Goal: Information Seeking & Learning: Find specific fact

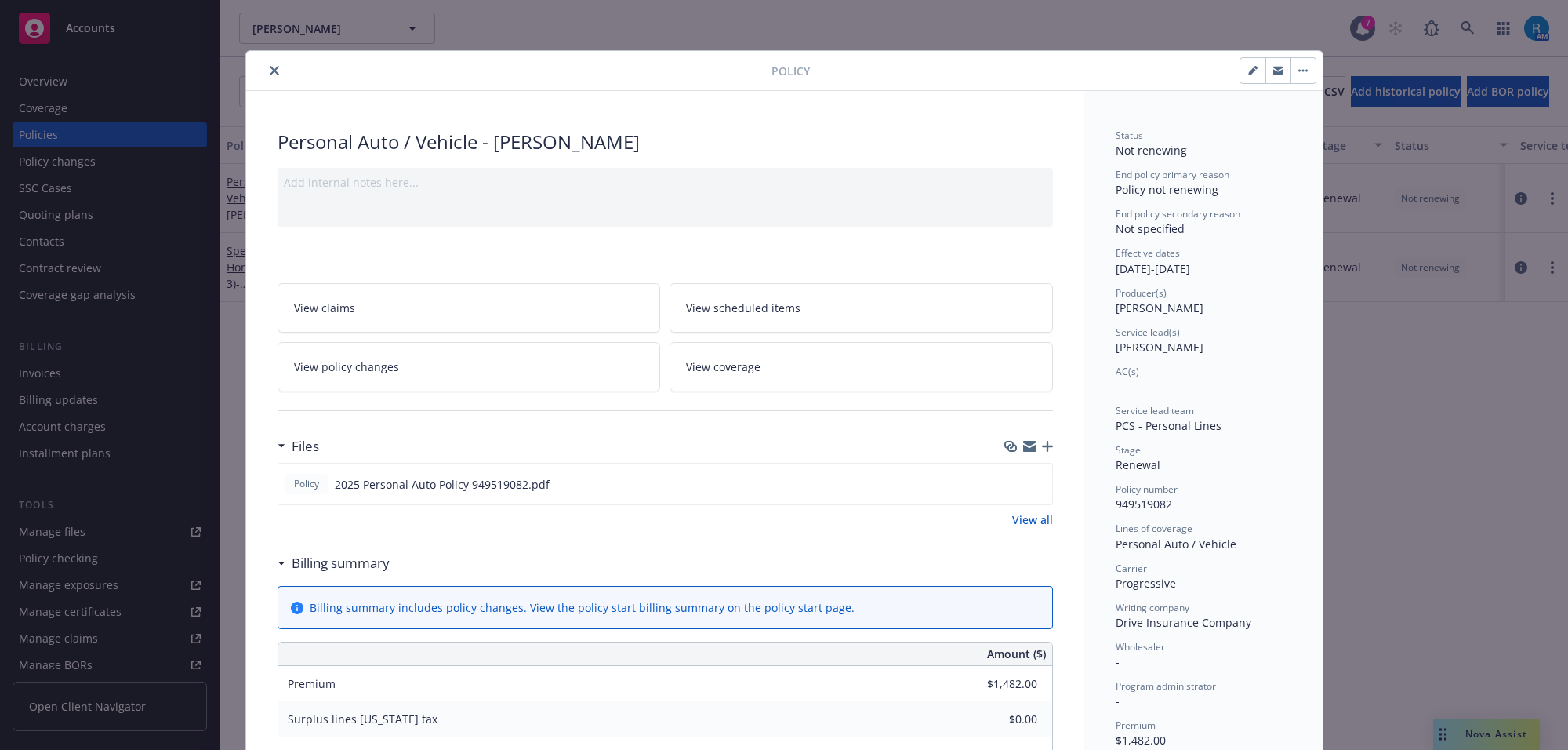
click at [270, 67] on icon "close" at bounding box center [274, 70] width 10 height 10
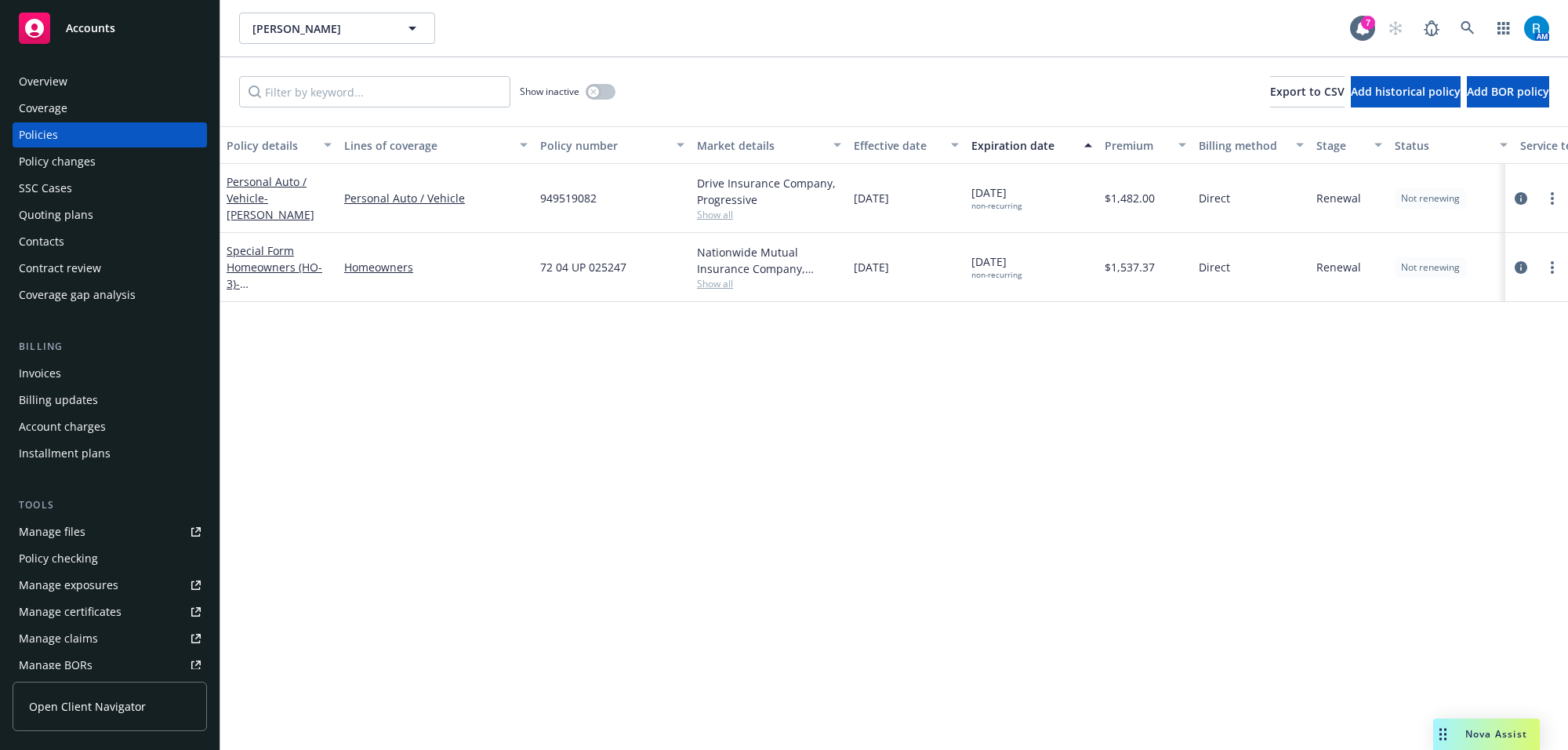
click at [94, 89] on div "Overview" at bounding box center [110, 81] width 182 height 25
click at [1467, 31] on icon at bounding box center [1467, 28] width 14 height 14
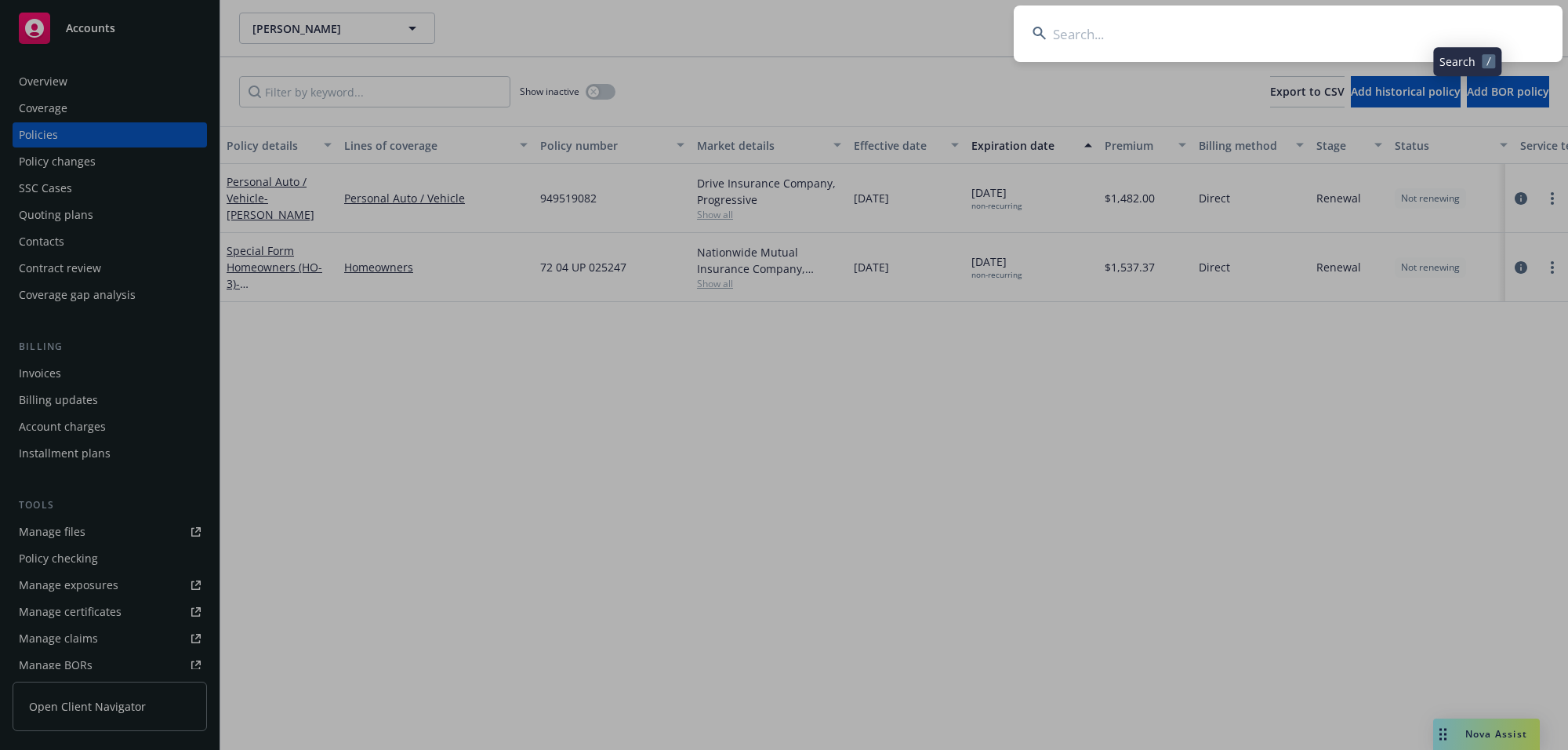
type input "[PERSON_NAME] & [PERSON_NAME]"
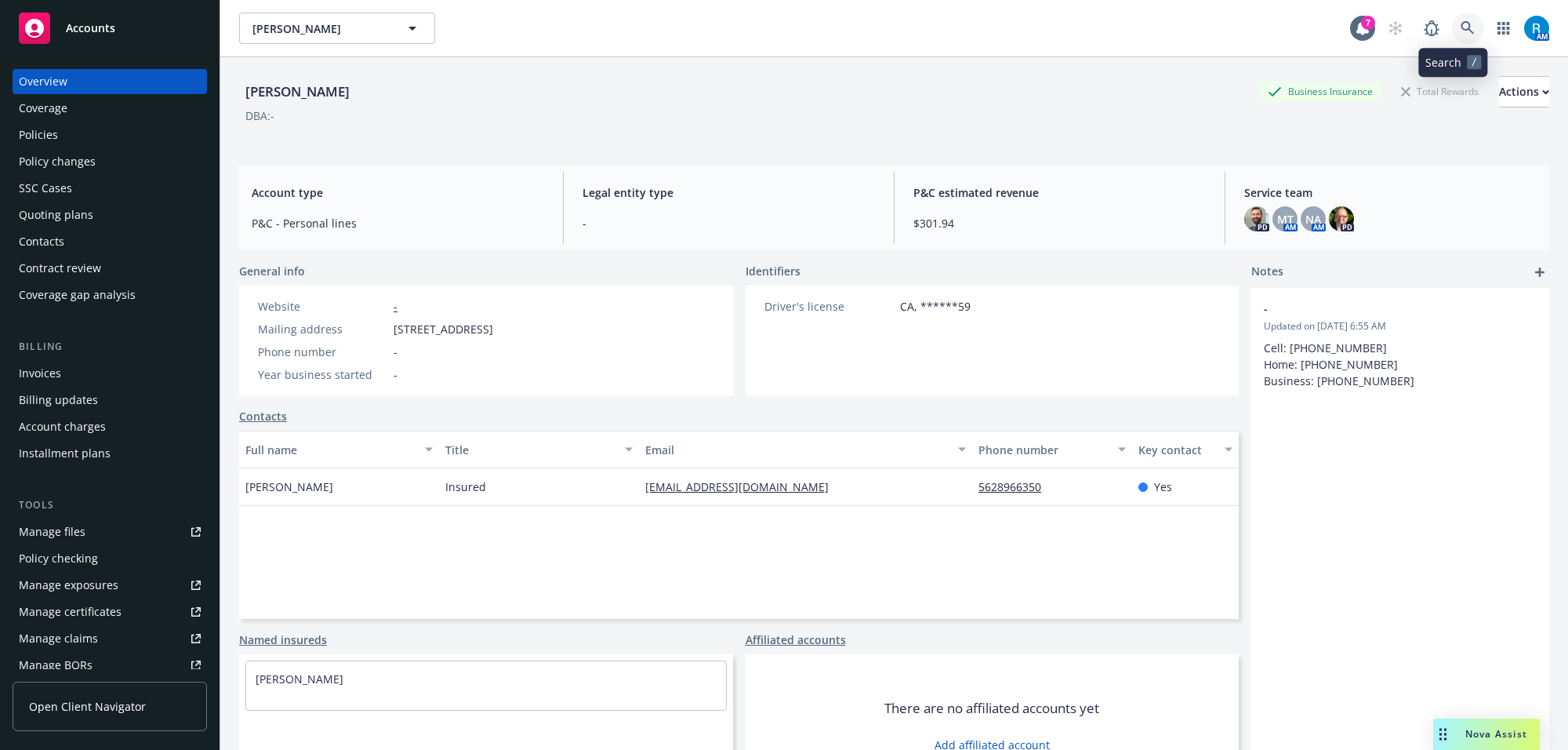
click at [1451, 28] on link at bounding box center [1467, 28] width 31 height 31
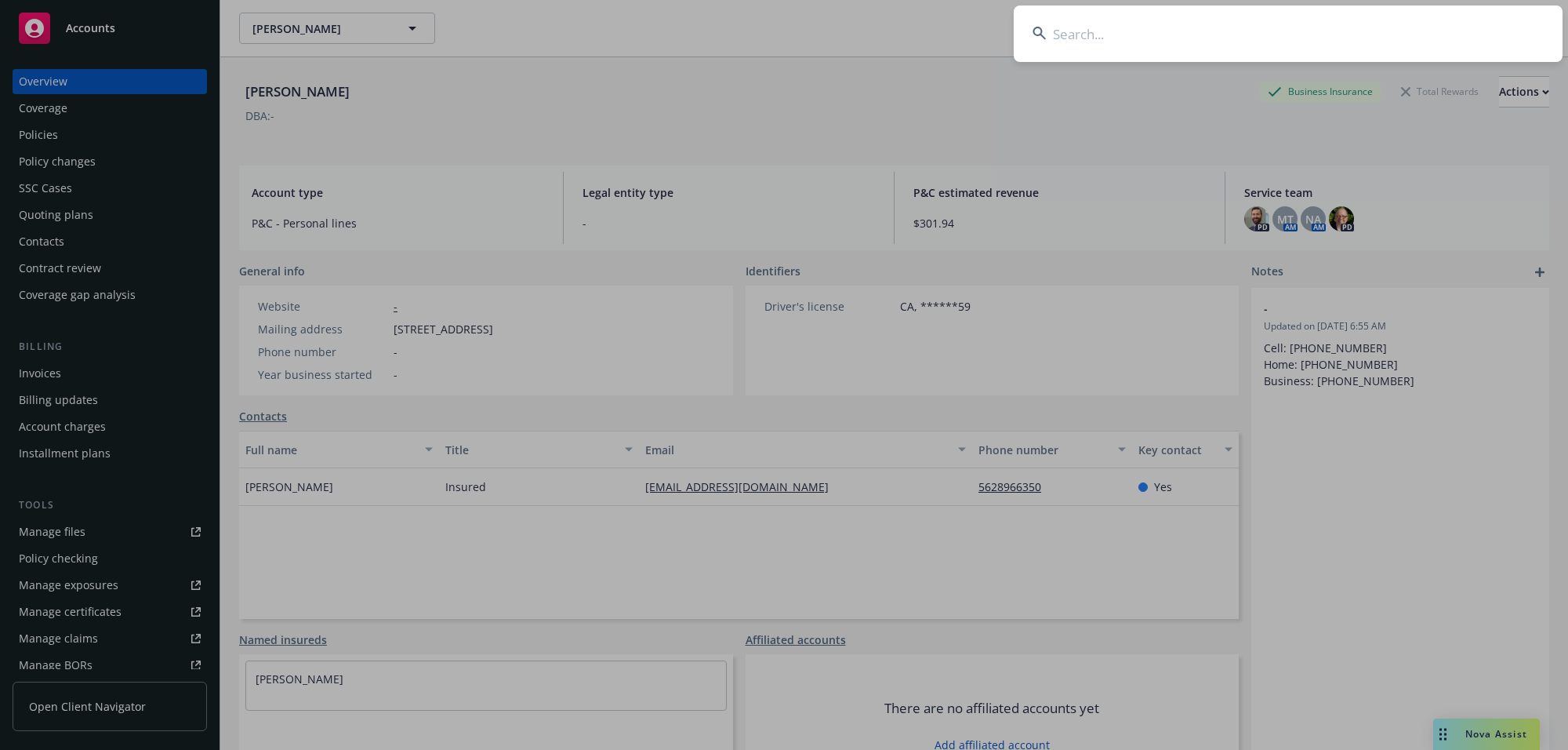
type input "[PERSON_NAME] & [PERSON_NAME]"
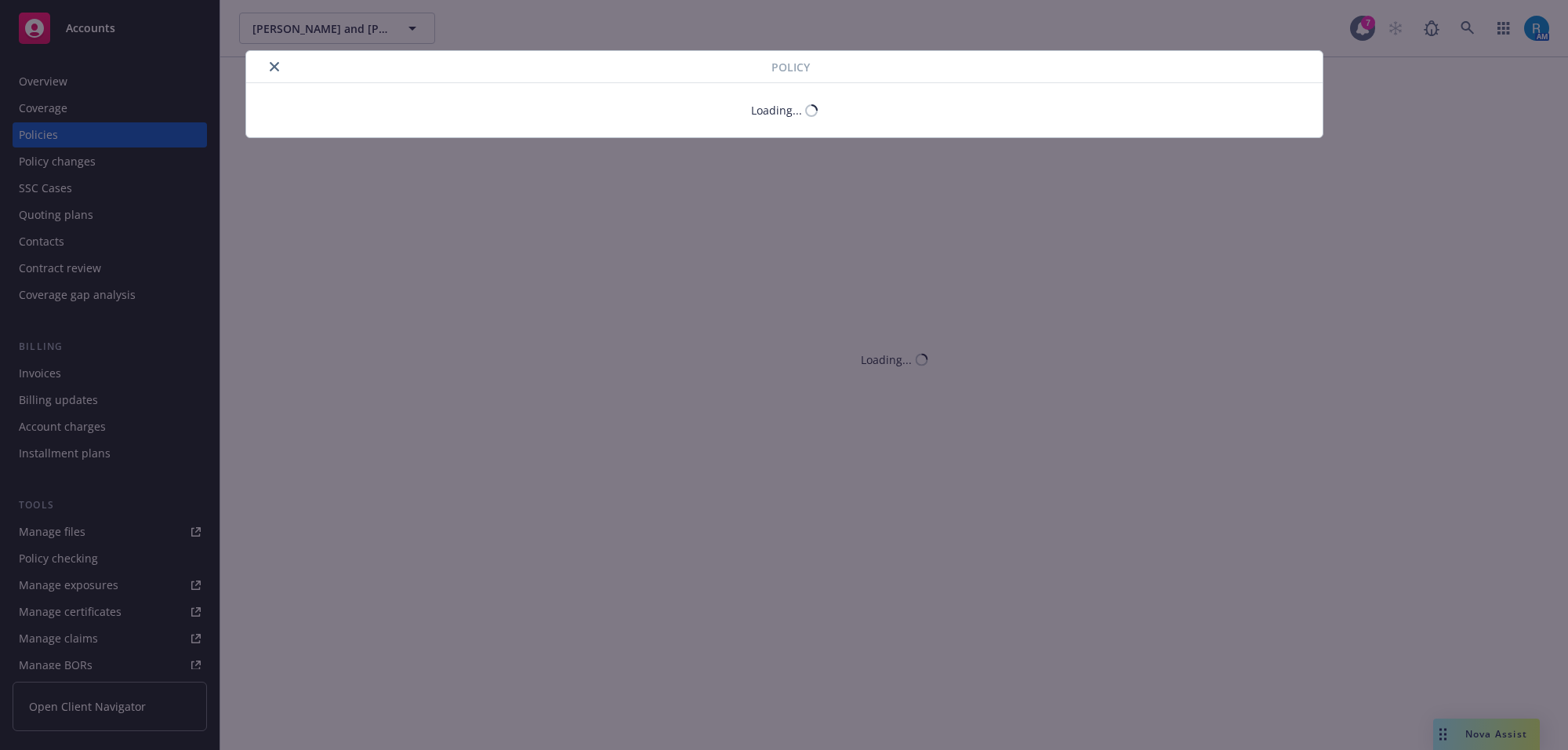
click at [270, 69] on icon "close" at bounding box center [274, 66] width 10 height 10
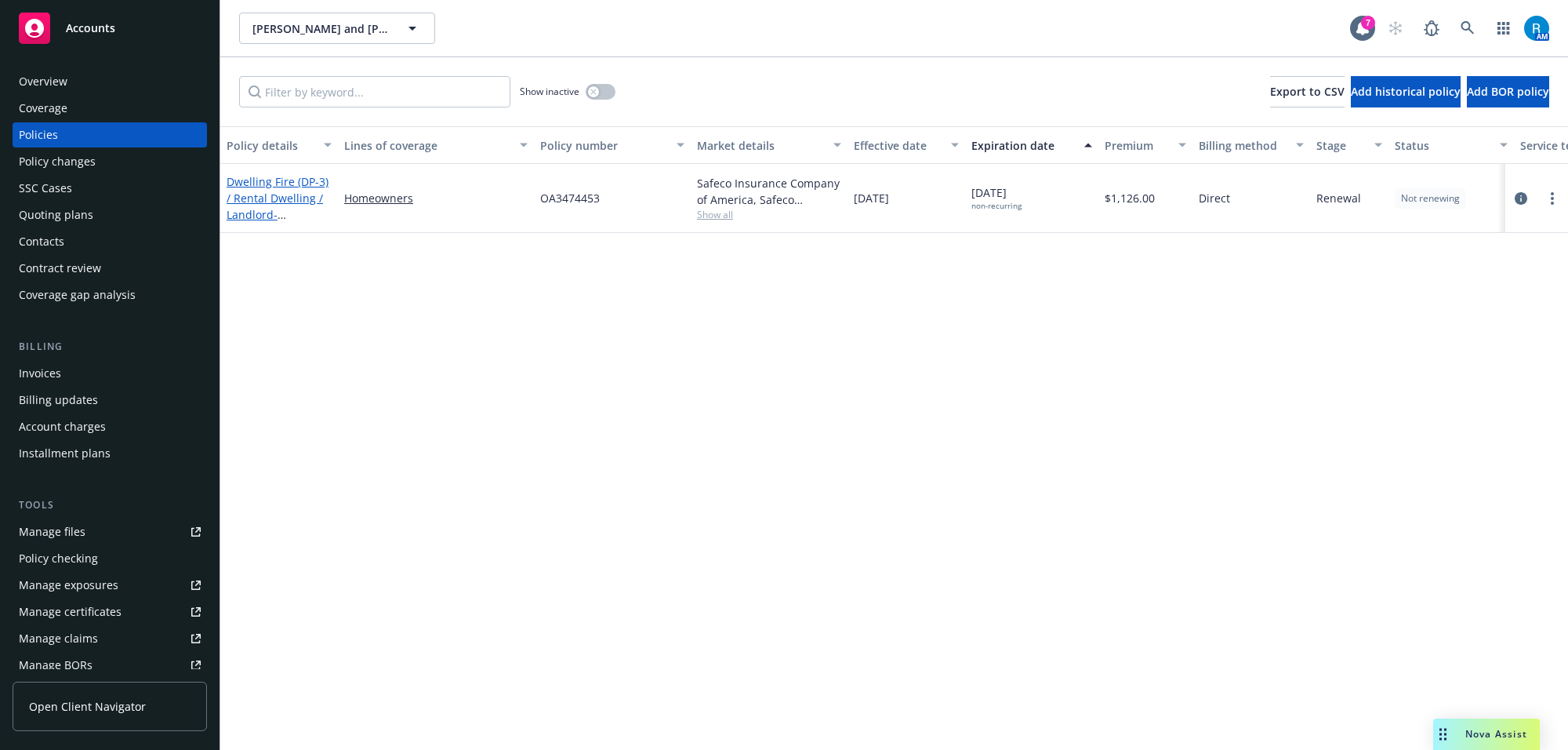
click at [290, 190] on link "Dwelling Fire (DP-3) / Rental Dwelling / Landlord - [STREET_ADDRESS]" at bounding box center [277, 206] width 102 height 64
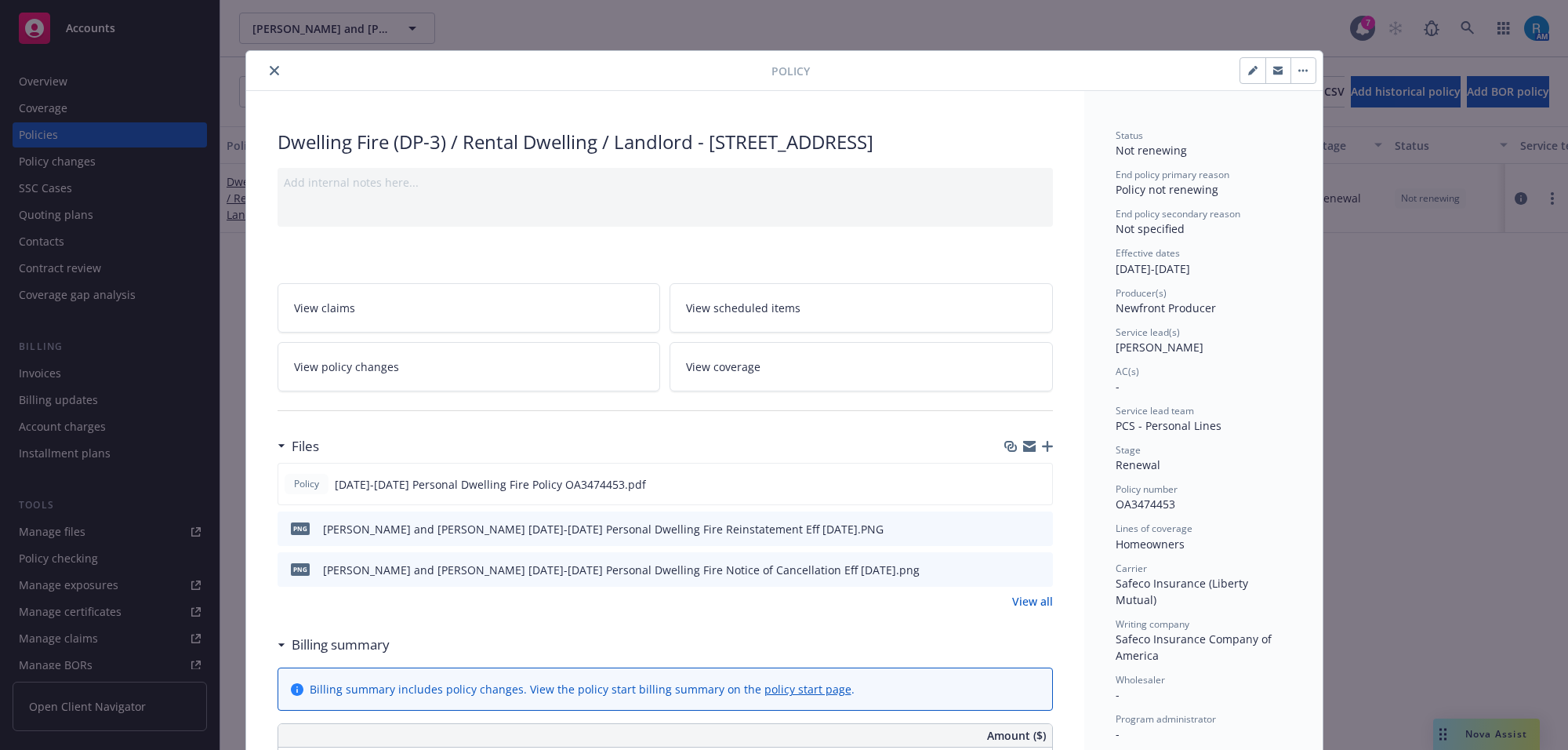
scroll to position [47, 0]
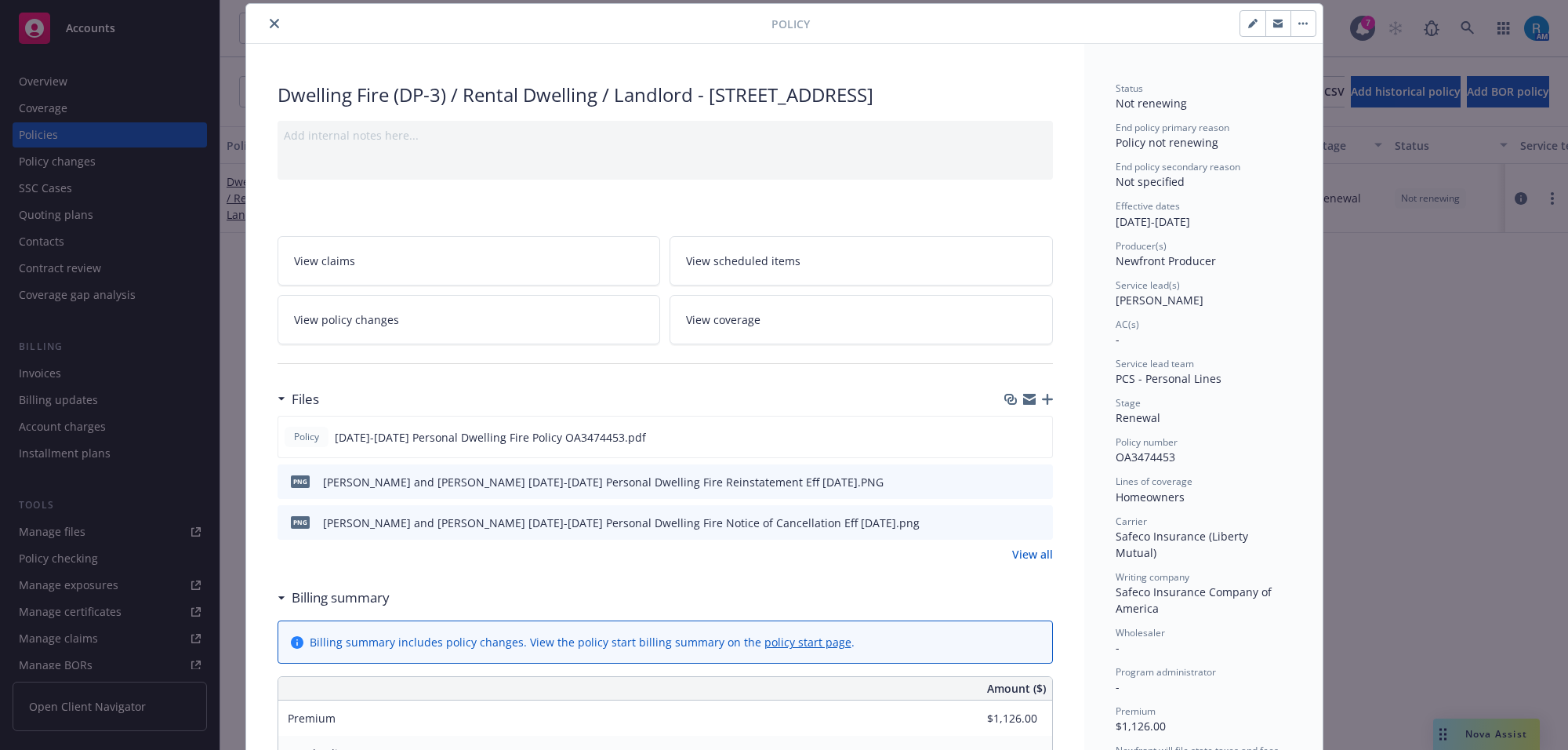
click at [870, 285] on link "View scheduled items" at bounding box center [861, 260] width 384 height 50
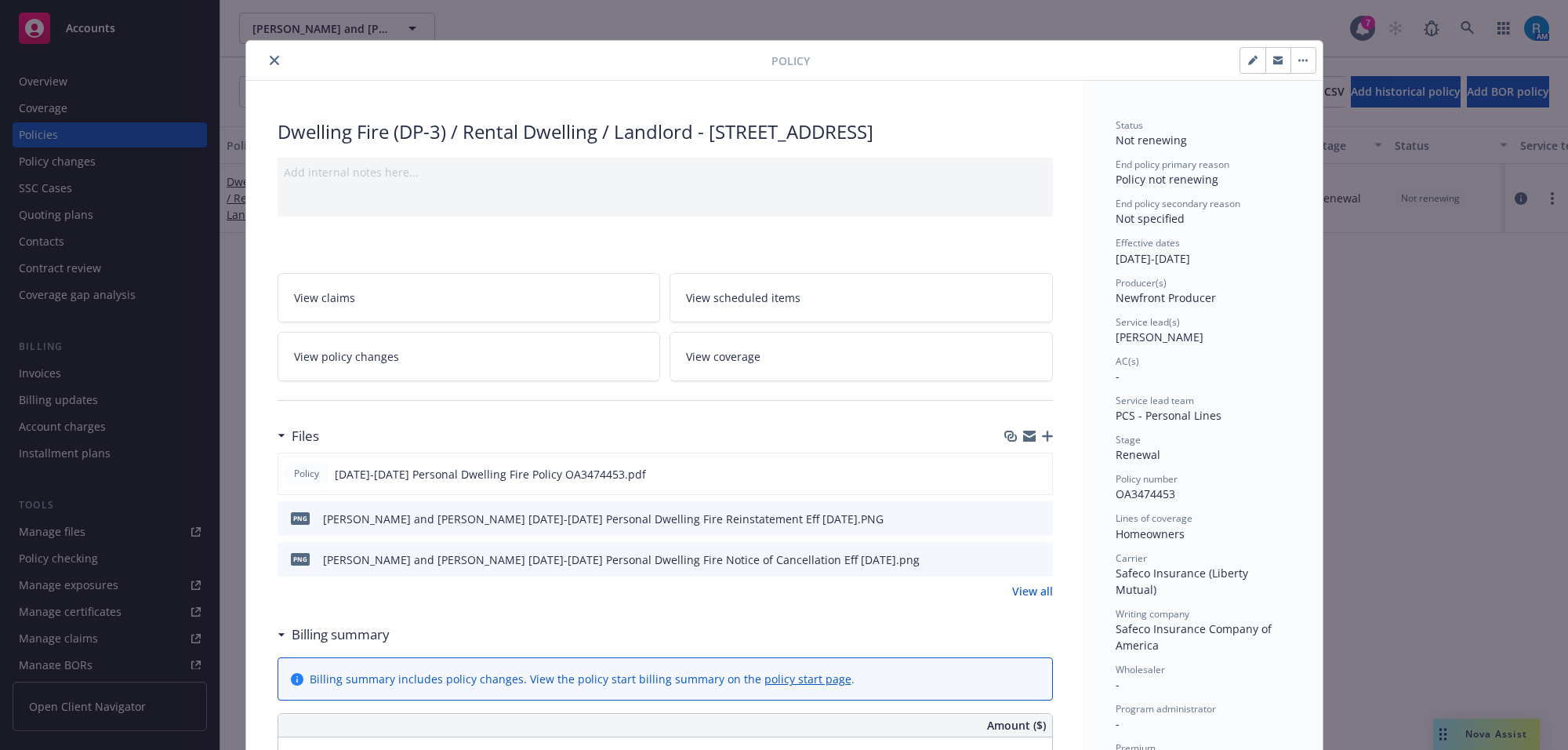
scroll to position [0, 0]
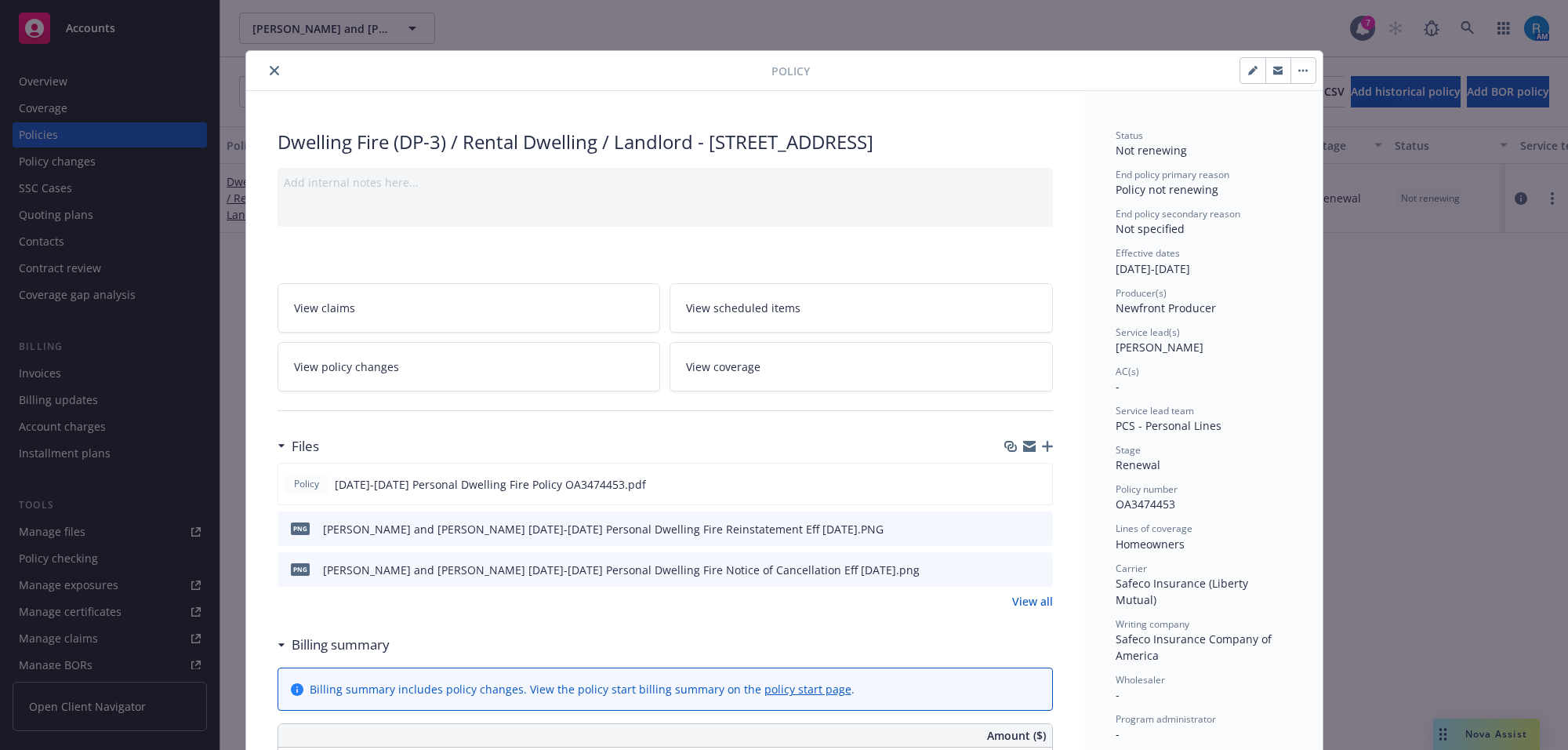
click at [270, 66] on icon "close" at bounding box center [274, 70] width 10 height 10
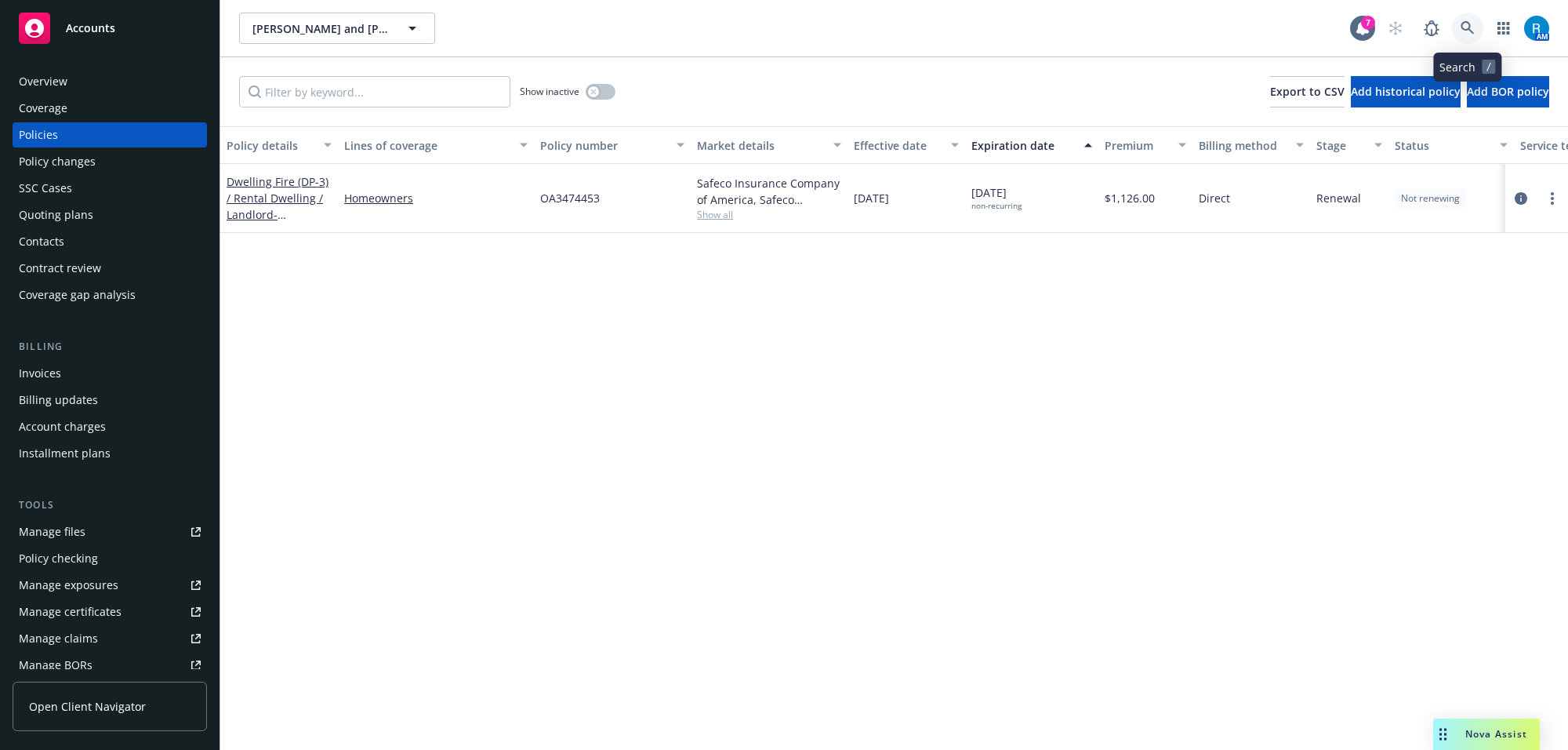
click at [1471, 30] on icon at bounding box center [1466, 27] width 13 height 13
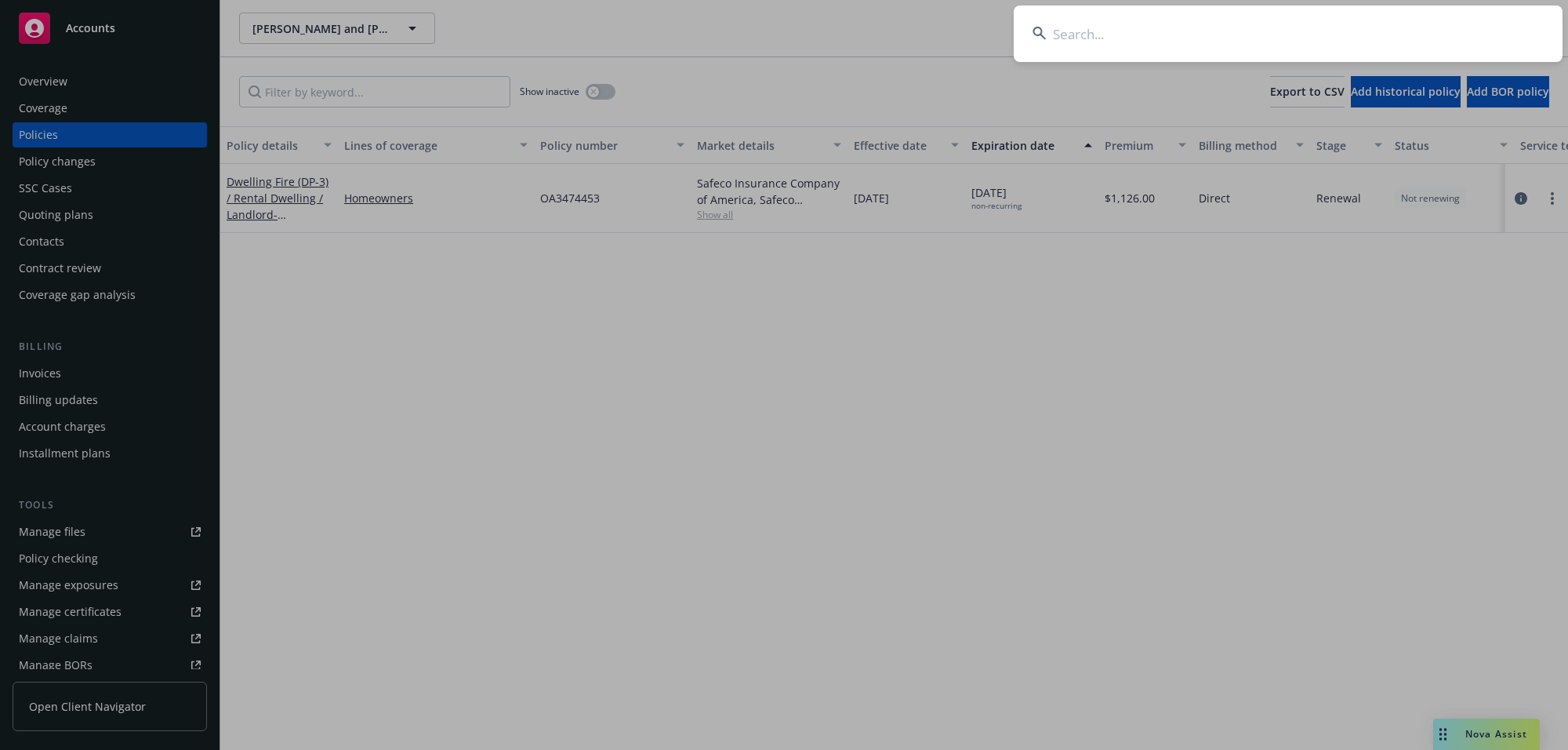
type input "[PERSON_NAME] Jr, [PERSON_NAME] C"
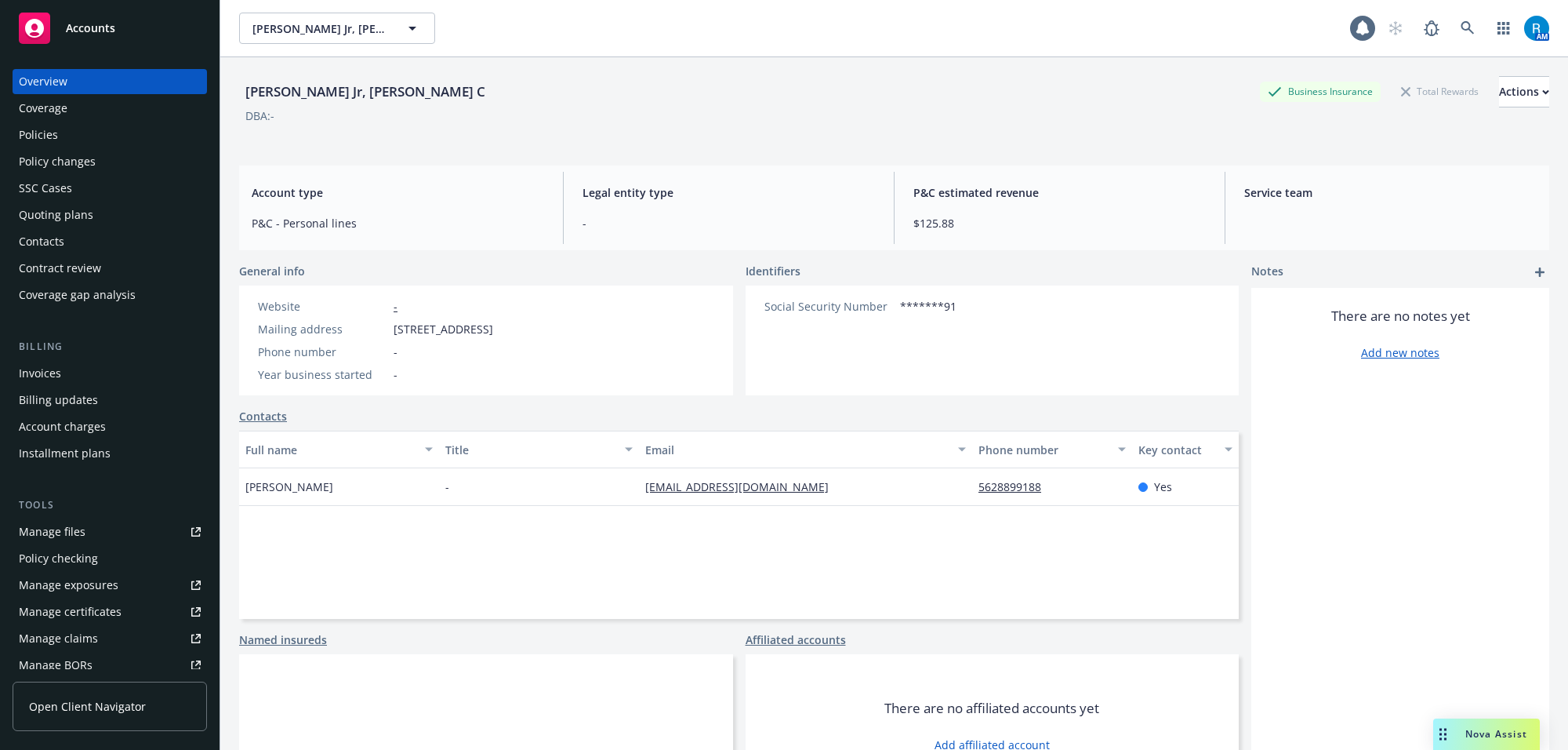
click at [87, 151] on div "Policy changes" at bounding box center [57, 161] width 77 height 25
click at [86, 137] on div "Policies" at bounding box center [110, 135] width 182 height 25
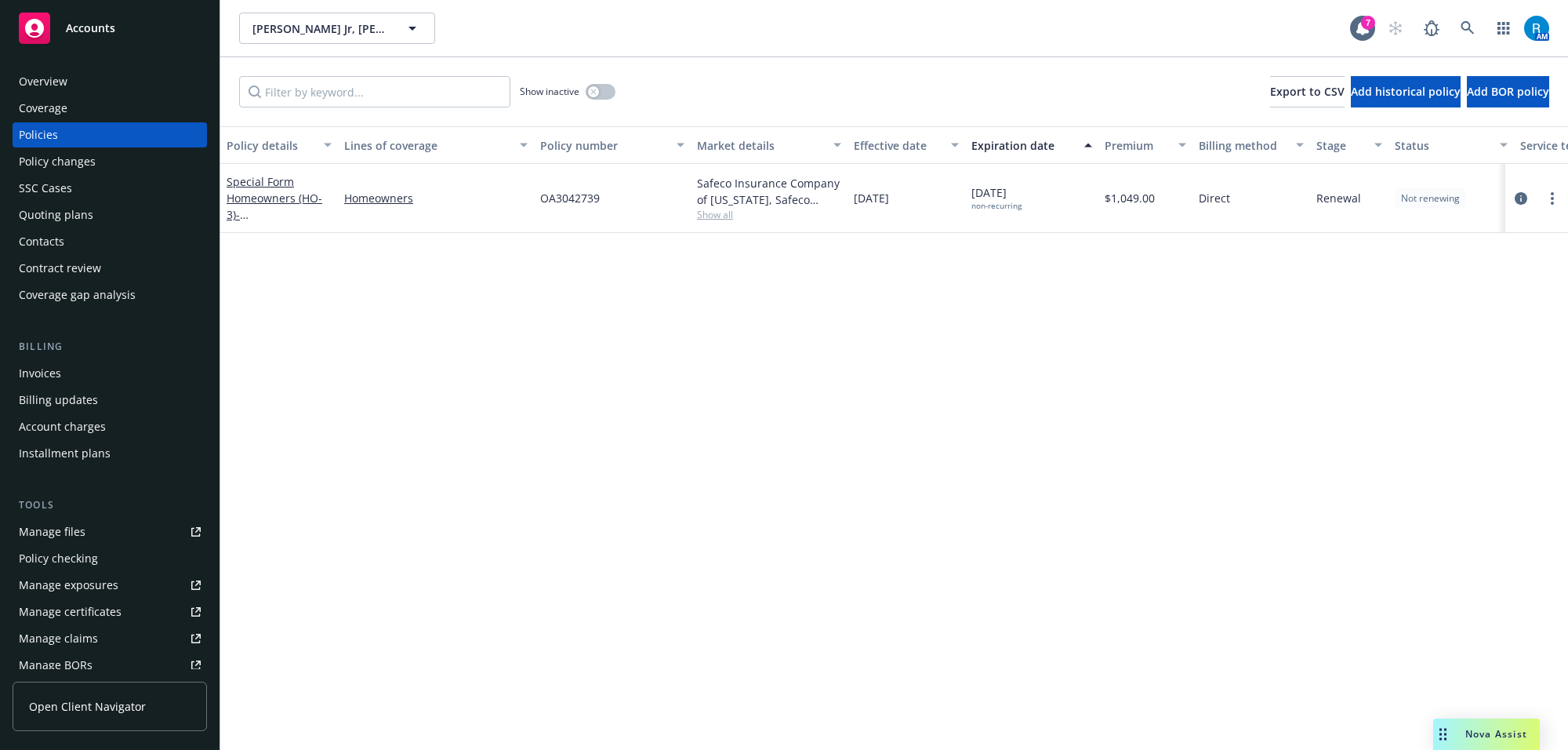
click at [557, 200] on span "OA3042739" at bounding box center [570, 198] width 59 height 17
copy span "OA3042739"
click at [1465, 25] on icon at bounding box center [1467, 28] width 14 height 14
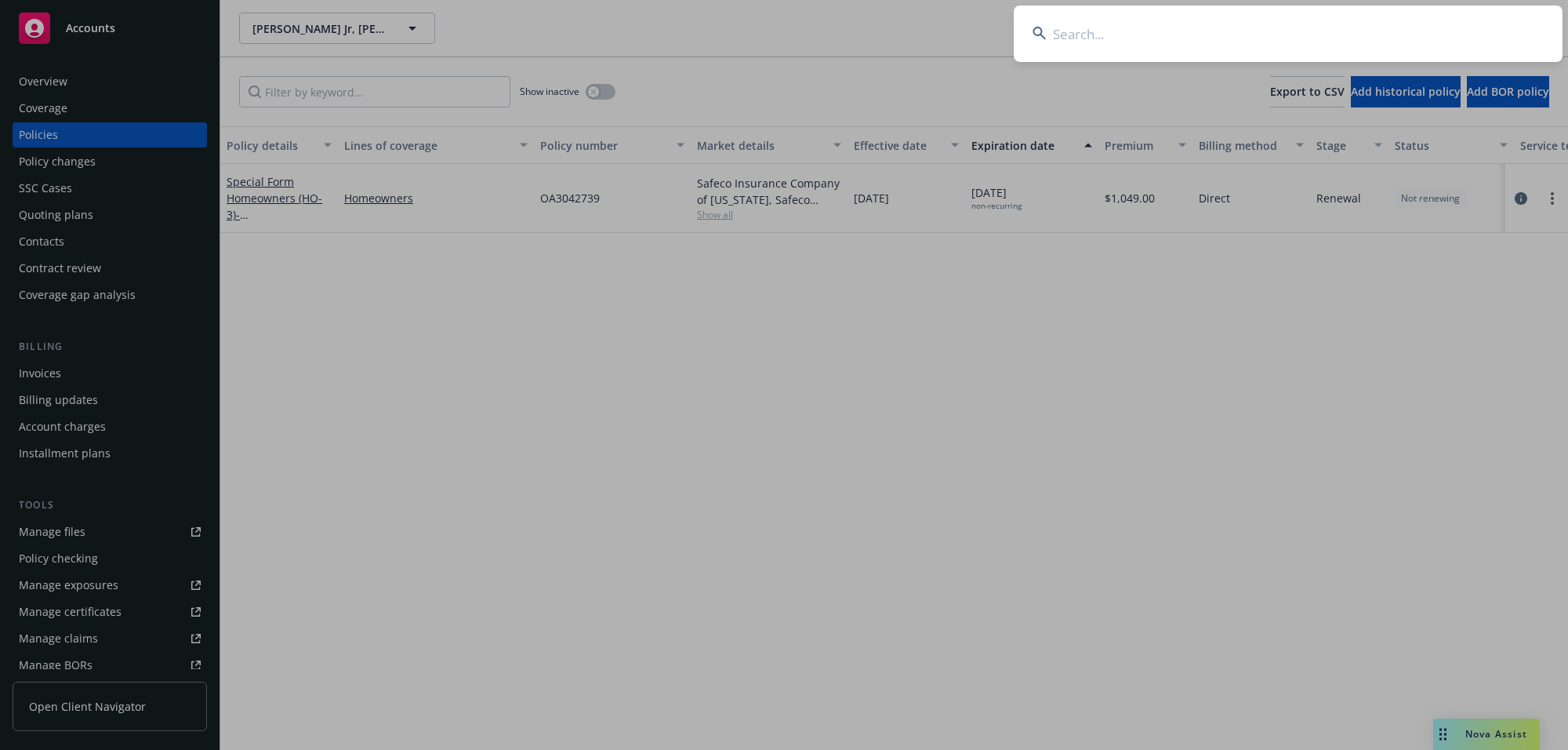
type input "[PERSON_NAME]"
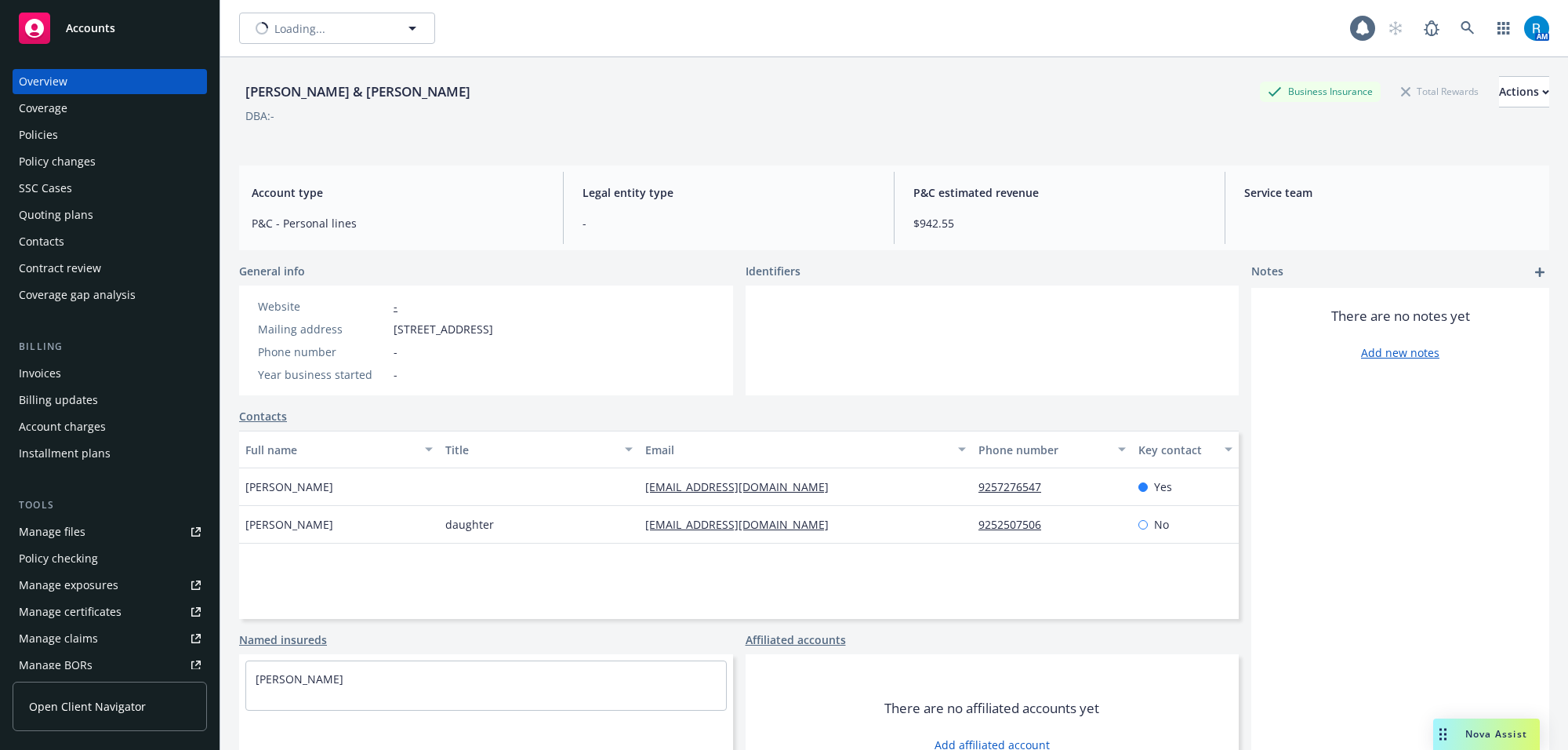
click at [110, 133] on div "Policies" at bounding box center [110, 135] width 182 height 25
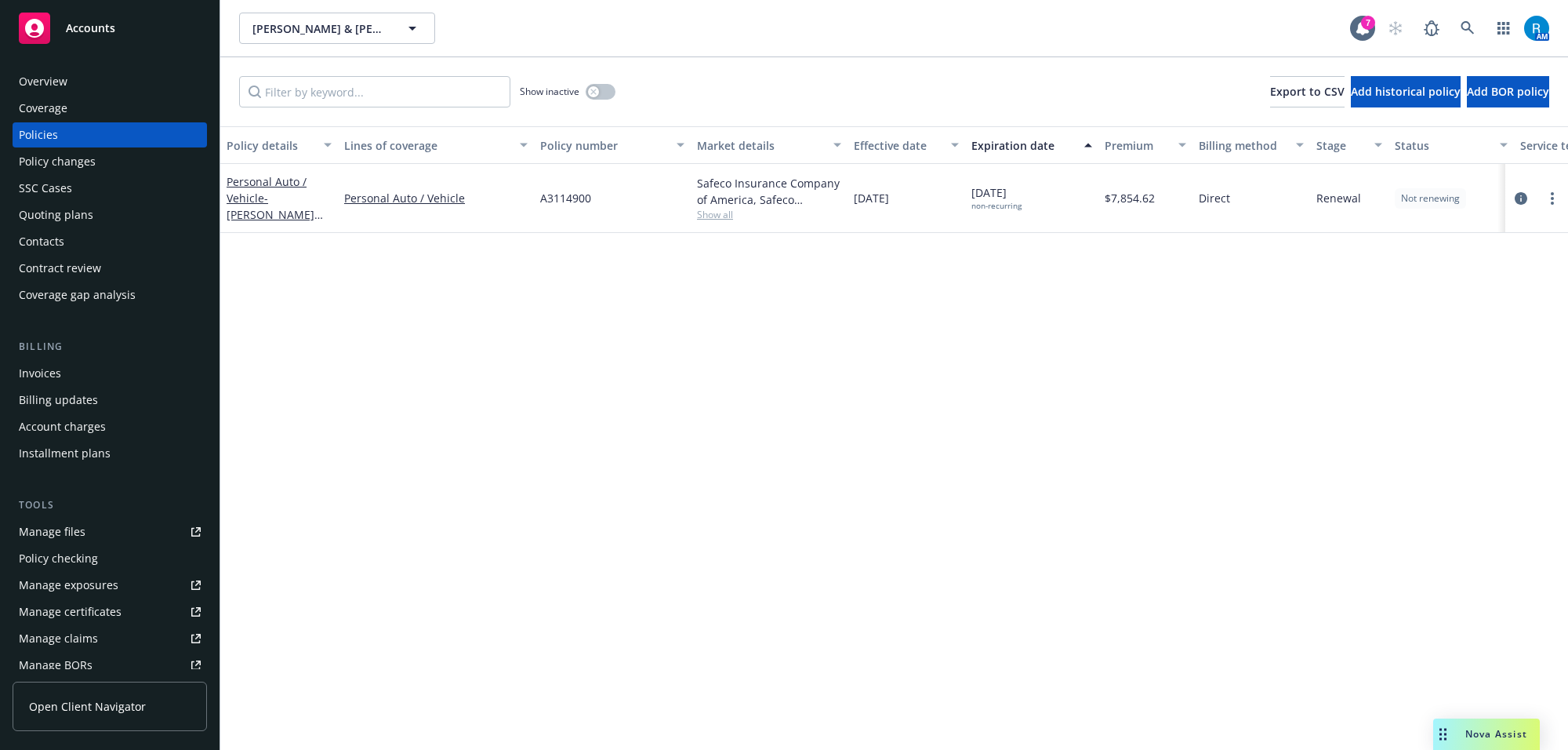
click at [561, 203] on span "A3114900" at bounding box center [565, 198] width 51 height 17
copy span "A3114900"
click at [1478, 20] on link at bounding box center [1467, 28] width 31 height 31
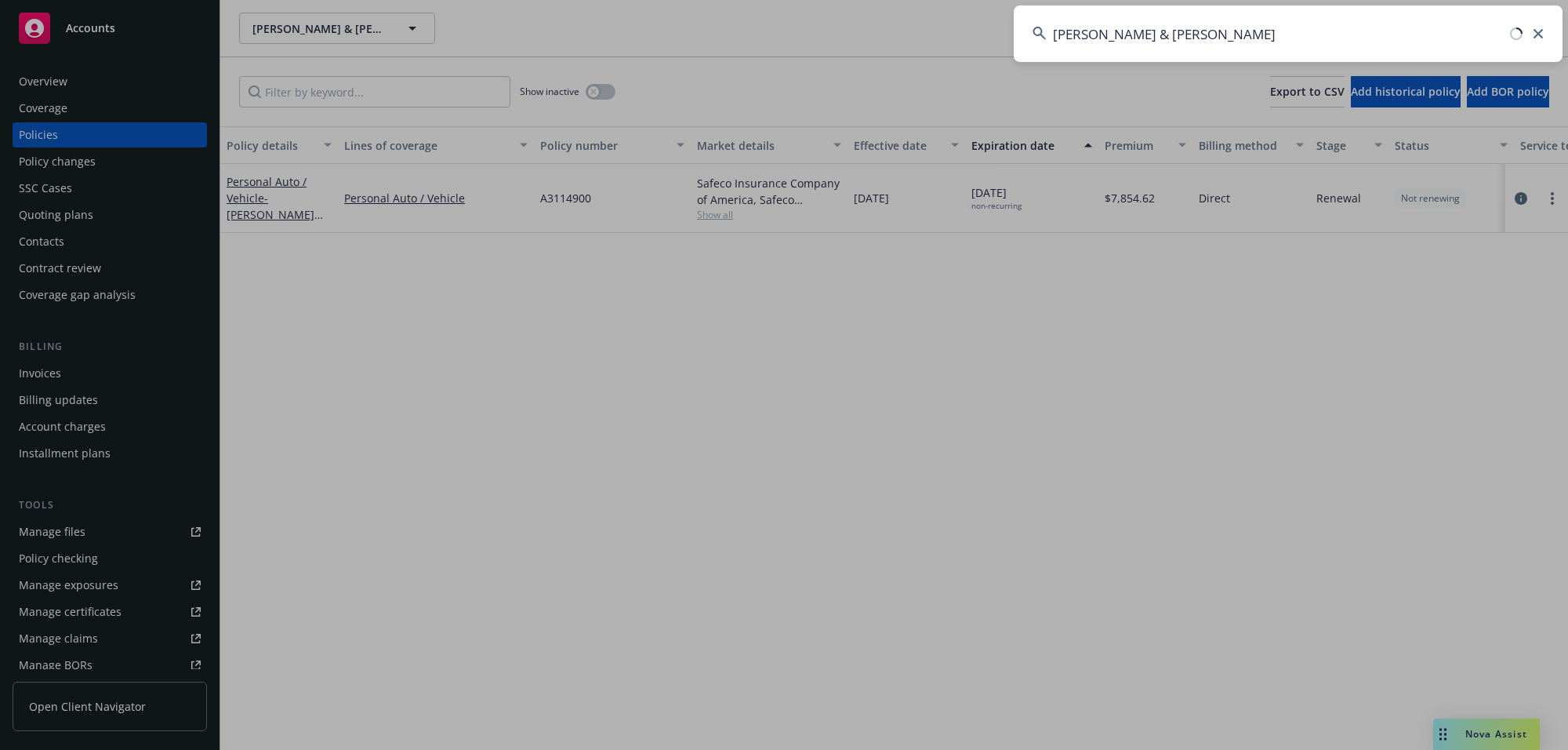
type input "[PERSON_NAME] & [PERSON_NAME]"
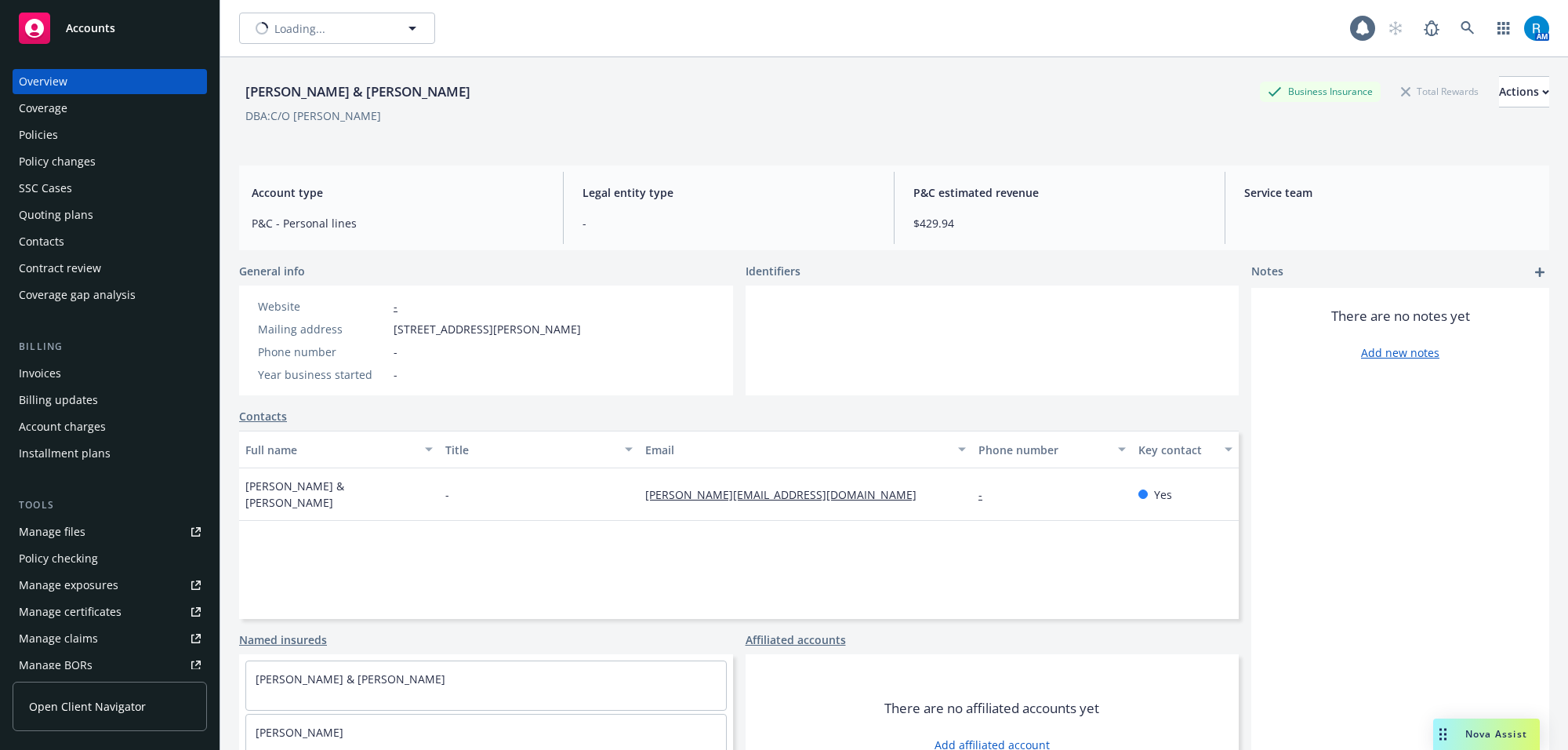
click at [98, 80] on div "Overview" at bounding box center [110, 81] width 182 height 25
click at [89, 147] on div "Policies" at bounding box center [110, 135] width 182 height 25
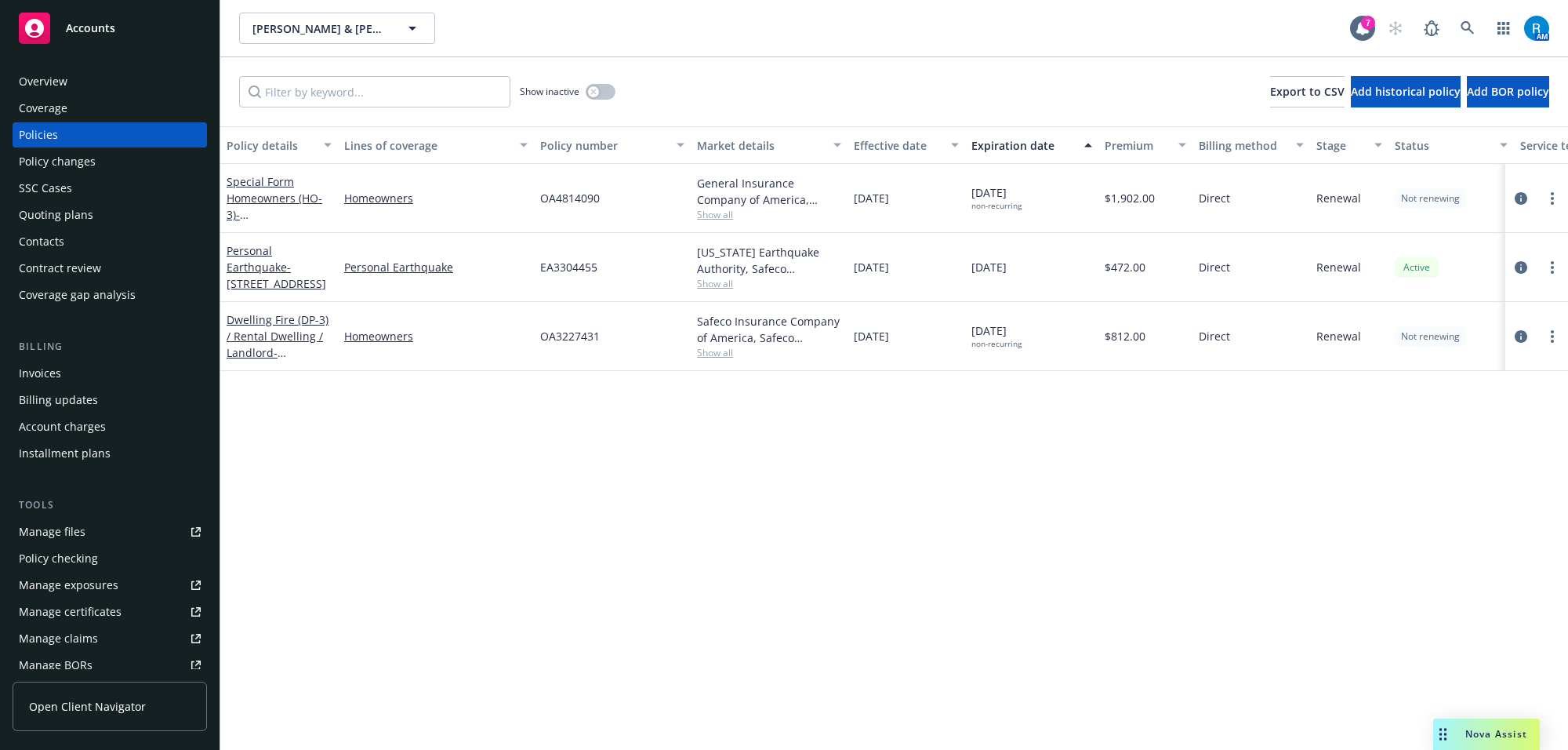
click at [567, 197] on span "OA4814090" at bounding box center [570, 198] width 59 height 17
copy span "OA4814090"
click at [1460, 24] on icon at bounding box center [1467, 28] width 14 height 14
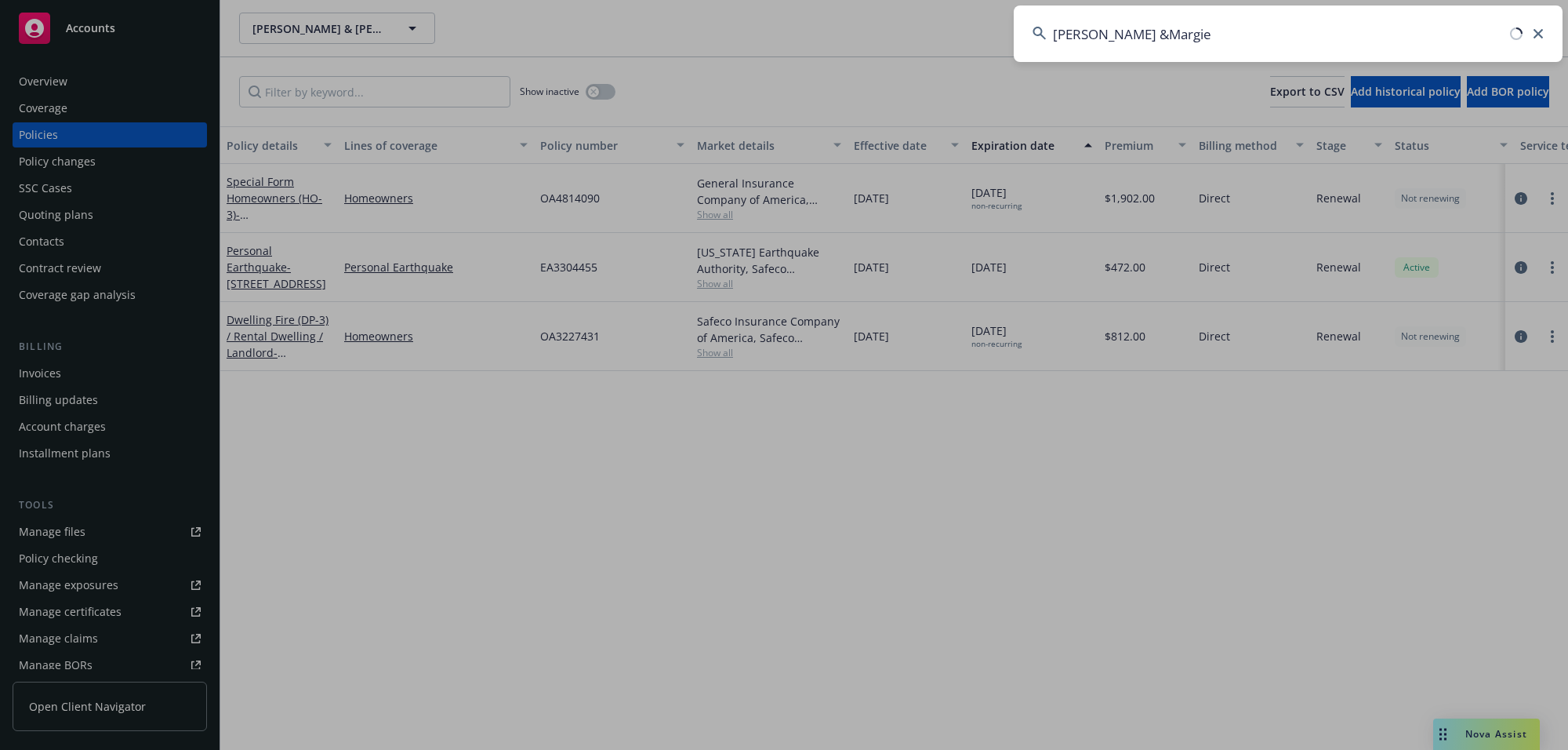
type input "[PERSON_NAME] &Margie"
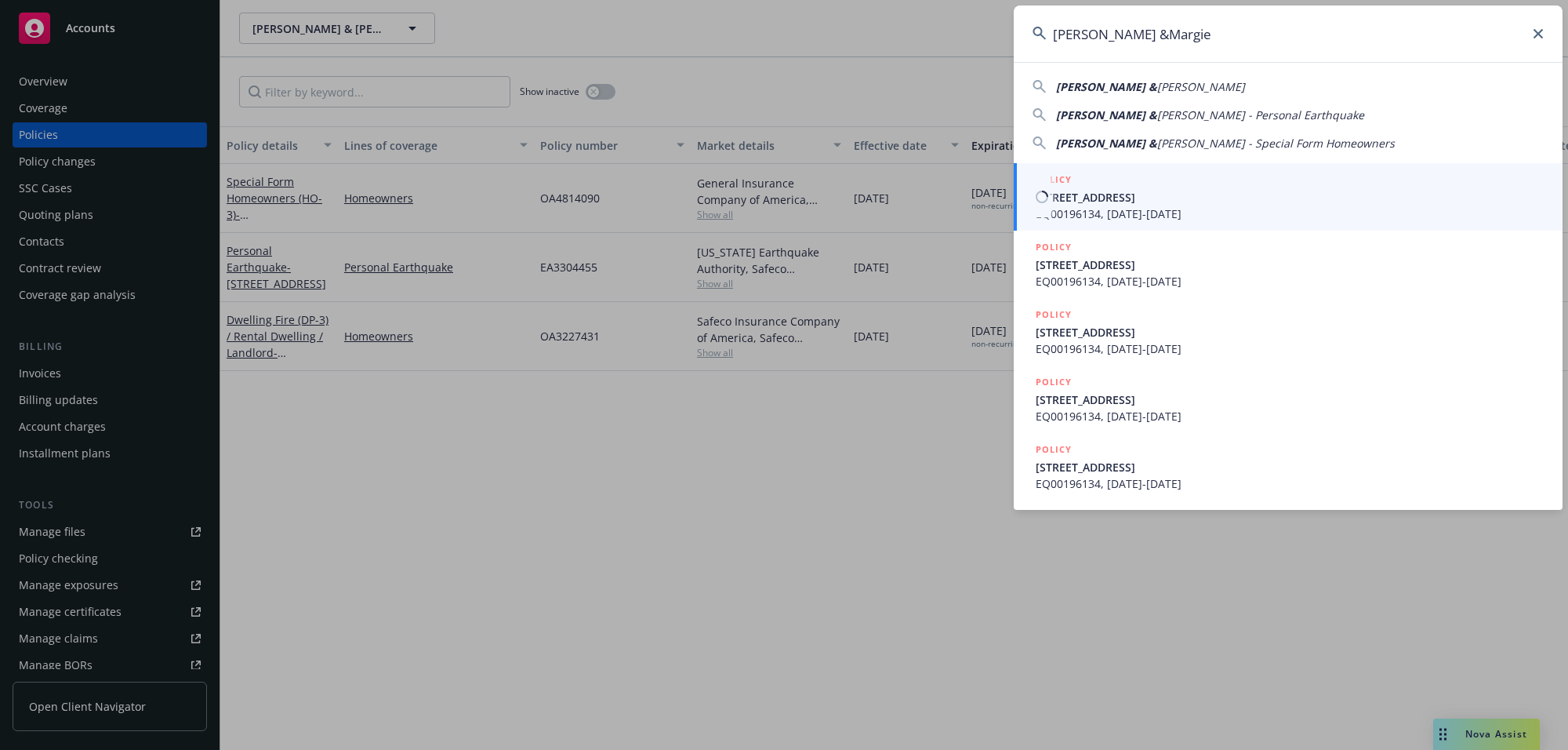
click at [1085, 205] on span "EQ00196134, [DATE]-[DATE]" at bounding box center [1290, 213] width 508 height 17
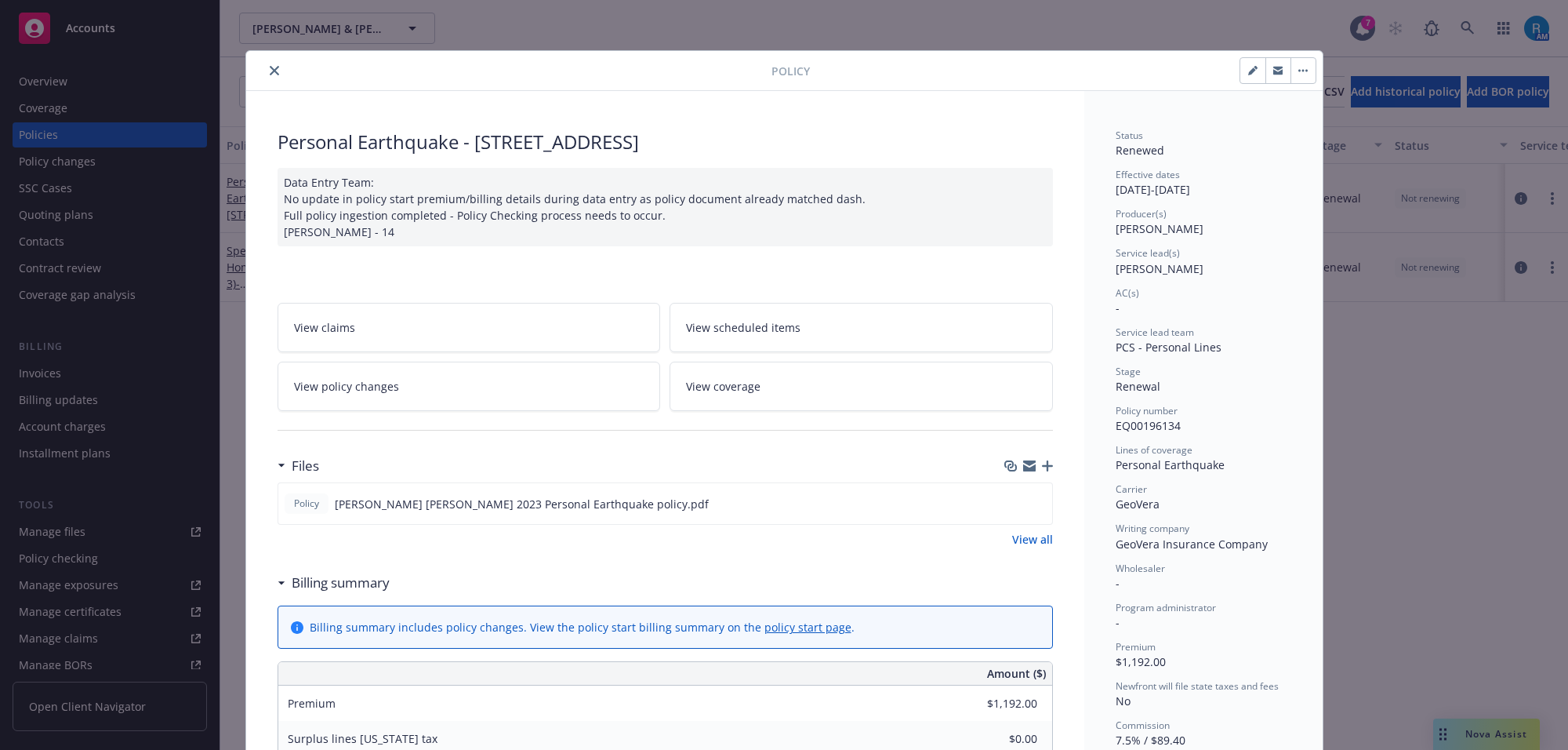
click at [271, 67] on icon "close" at bounding box center [274, 70] width 10 height 10
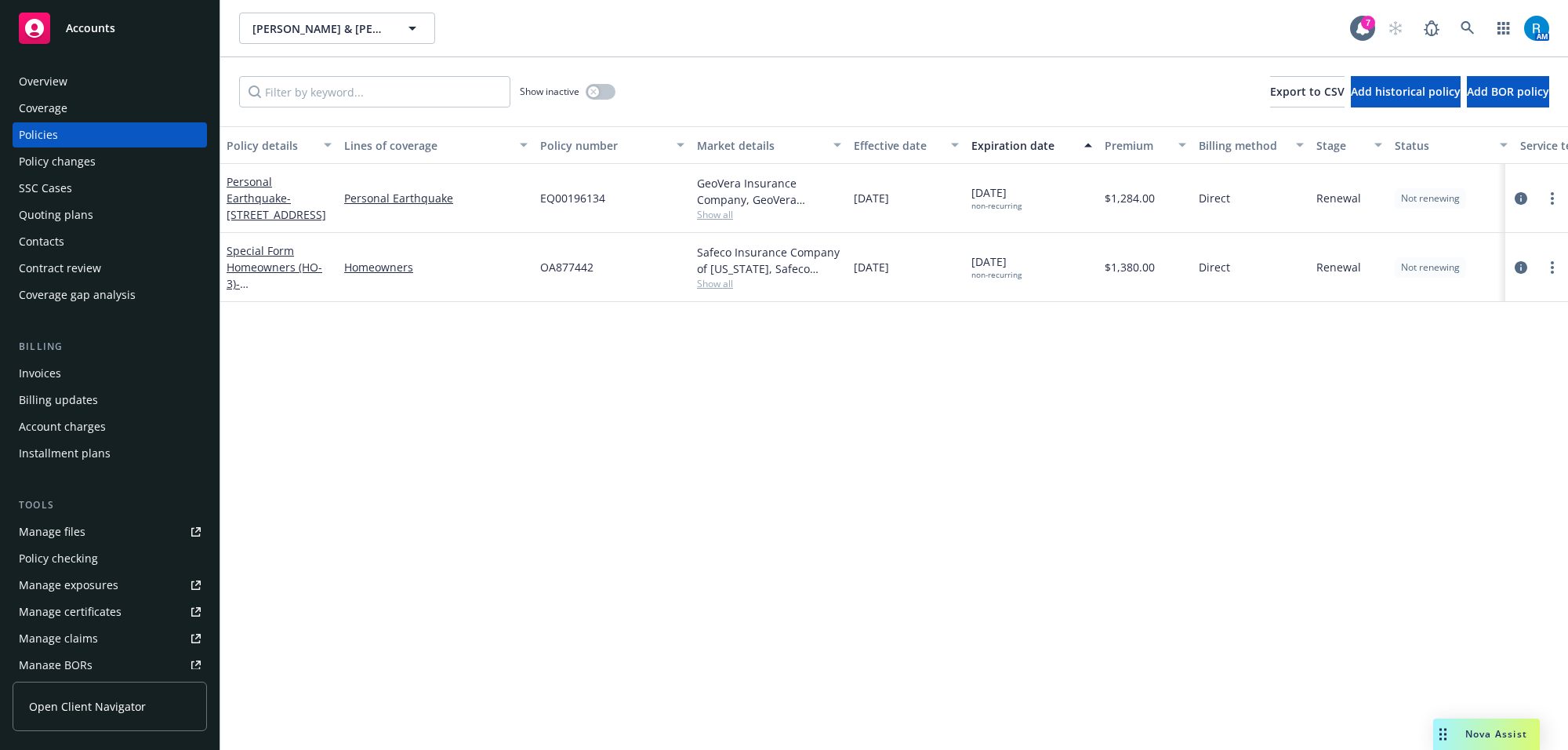
click at [550, 265] on span "OA877442" at bounding box center [566, 266] width 53 height 17
copy span "OA877442"
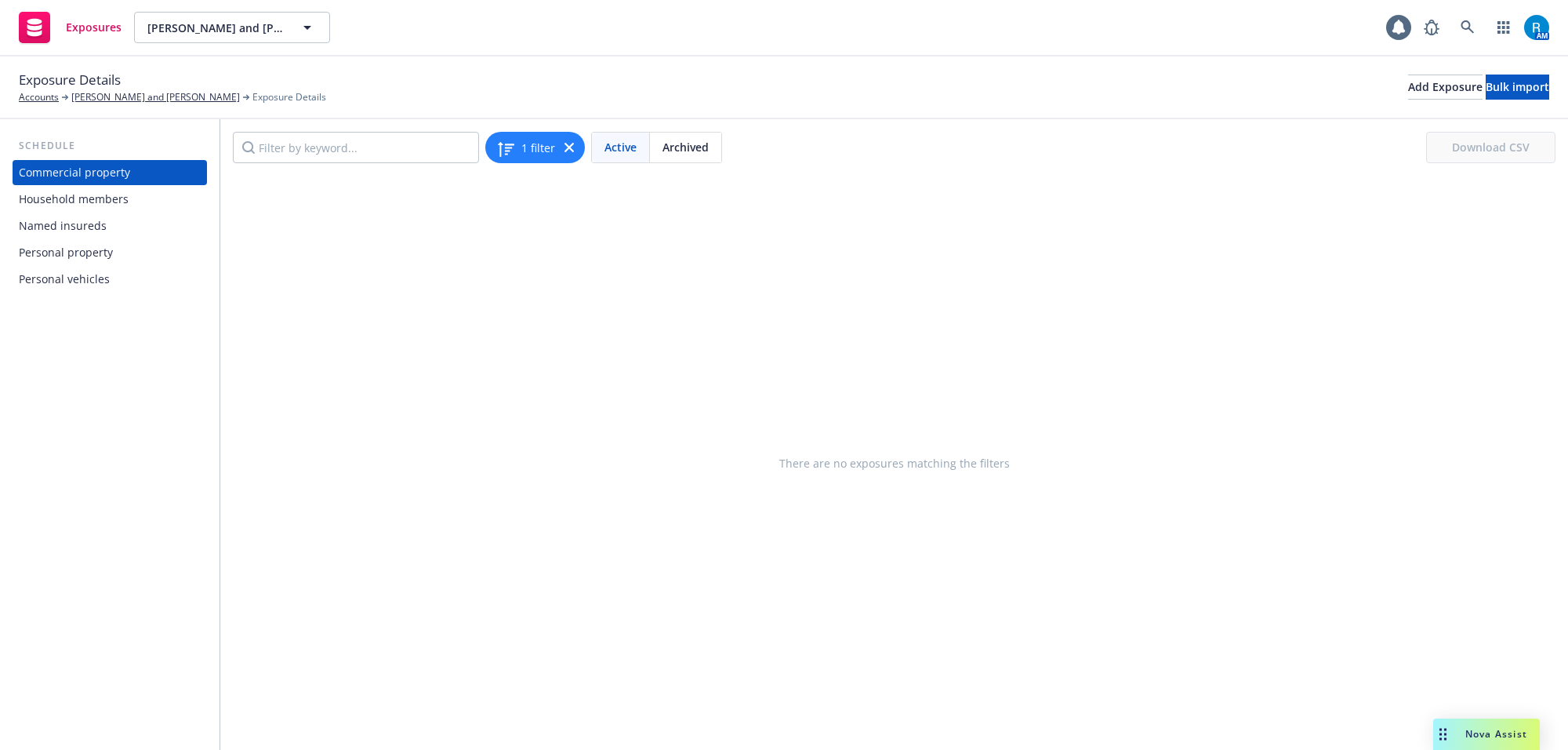
click at [112, 257] on div "Personal property" at bounding box center [110, 252] width 182 height 25
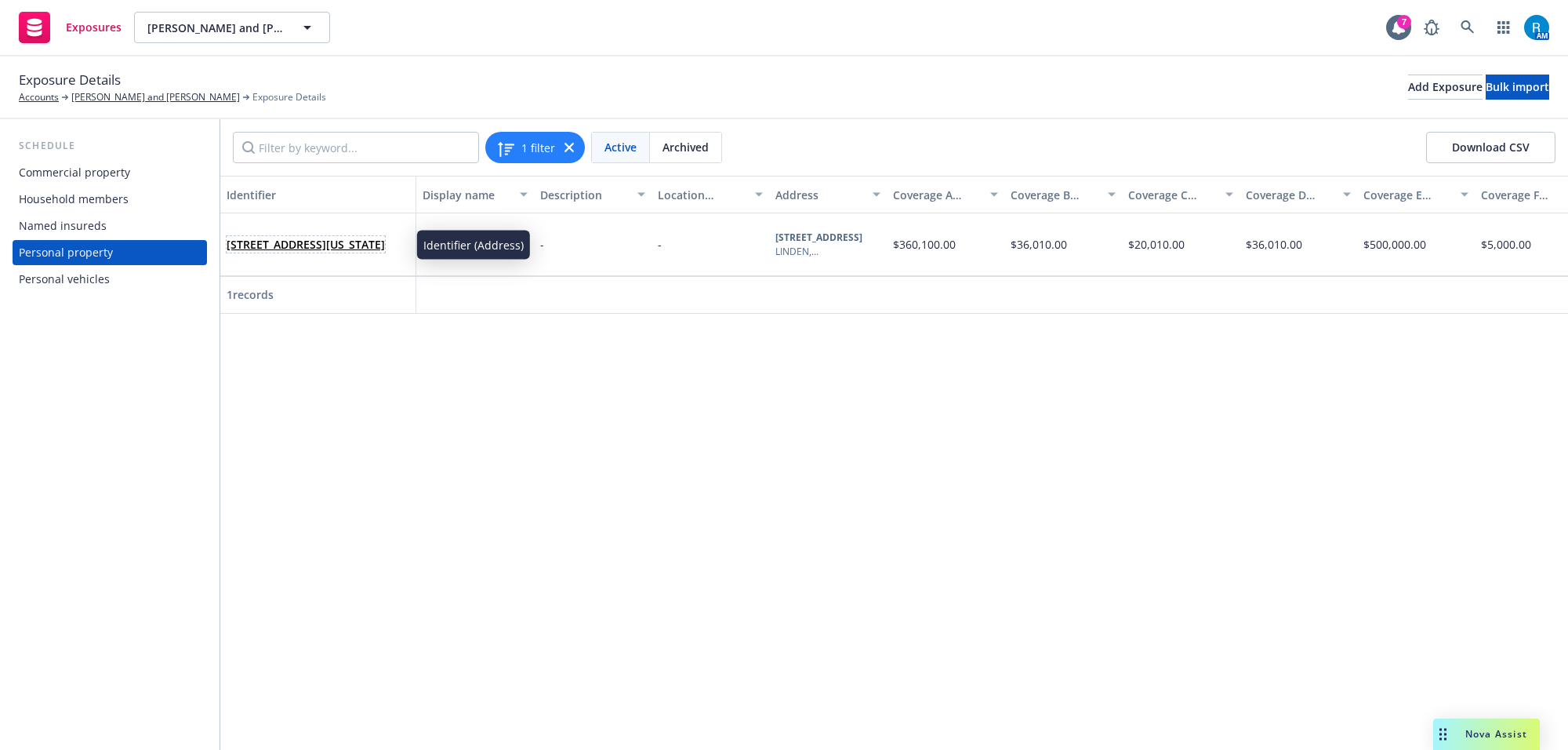
click at [302, 237] on link "[STREET_ADDRESS][US_STATE]" at bounding box center [305, 244] width 158 height 15
